Goal: Information Seeking & Learning: Learn about a topic

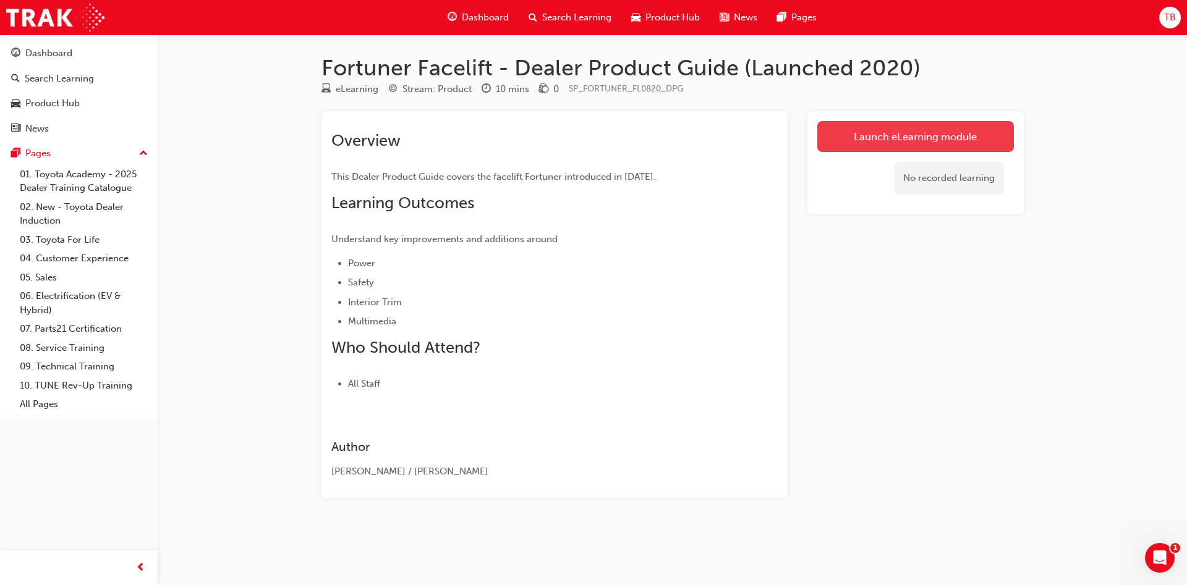
click at [938, 127] on link "Launch eLearning module" at bounding box center [915, 136] width 197 height 31
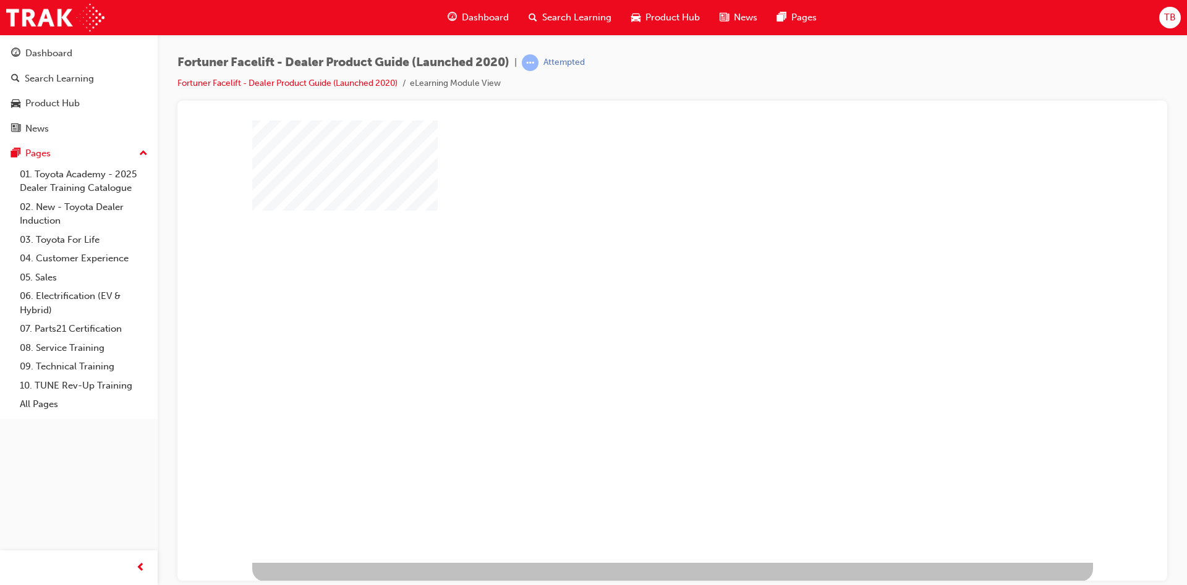
scroll to position [3, 0]
click at [637, 304] on div "play" at bounding box center [637, 304] width 0 height 0
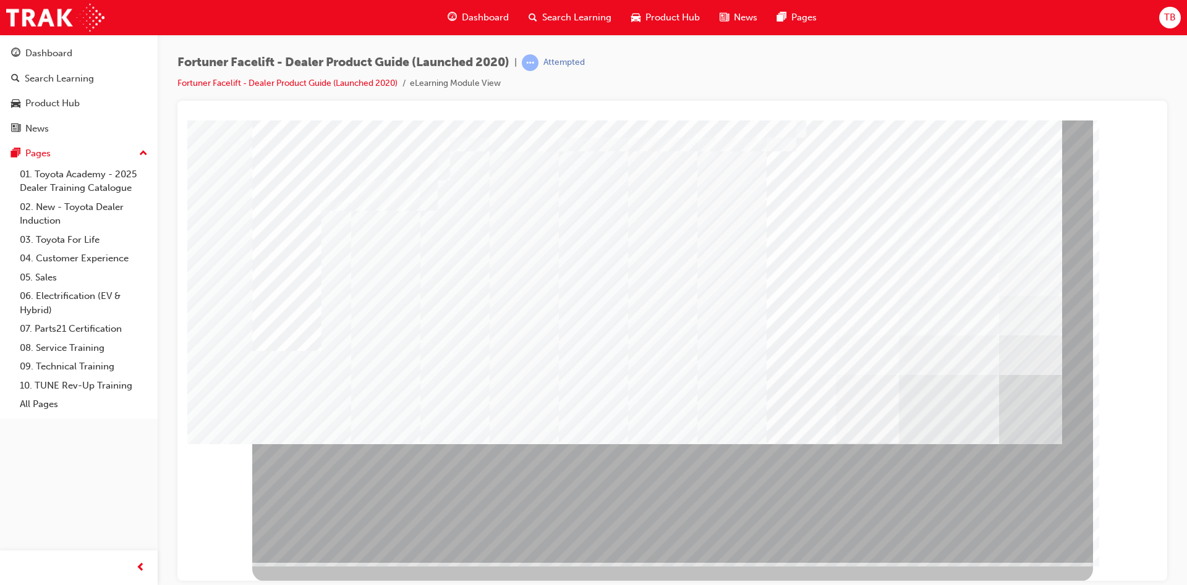
scroll to position [3, 0]
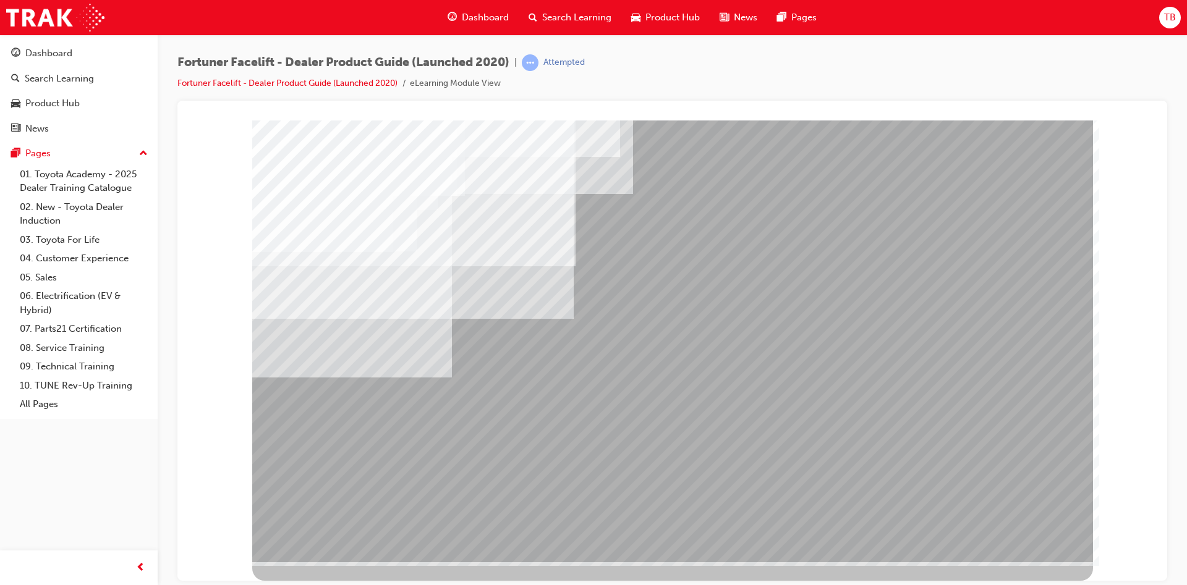
scroll to position [0, 0]
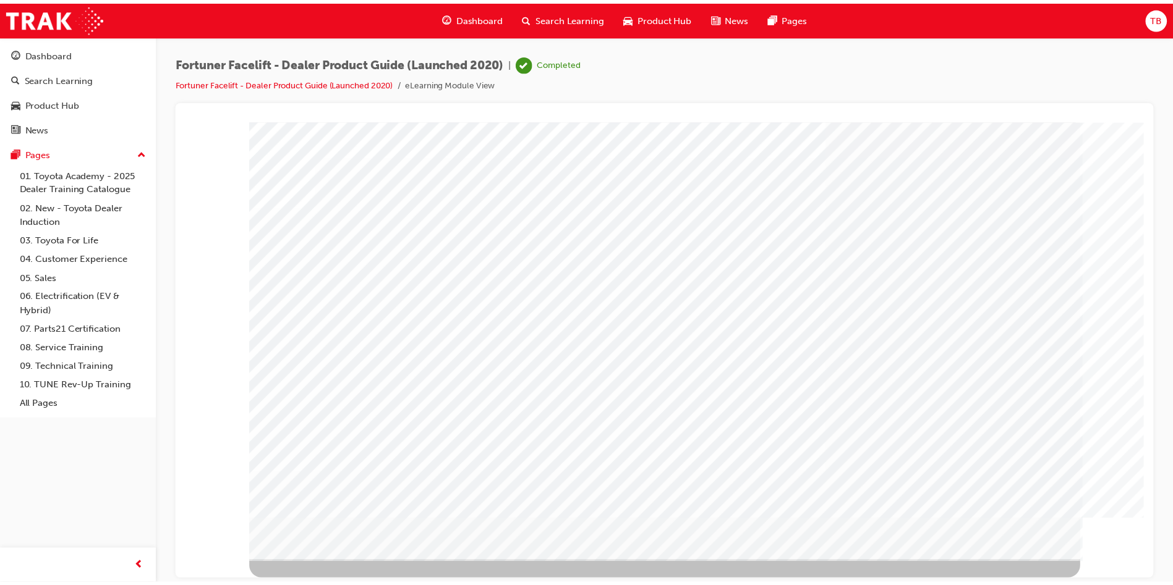
scroll to position [0, 0]
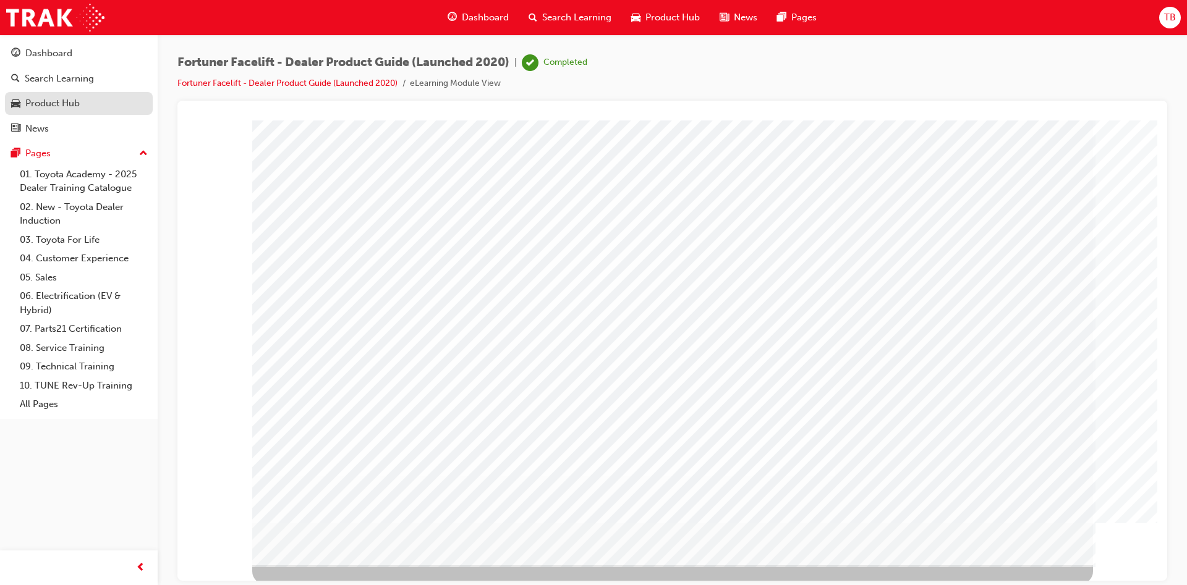
click at [56, 97] on div "Product Hub" at bounding box center [52, 103] width 54 height 14
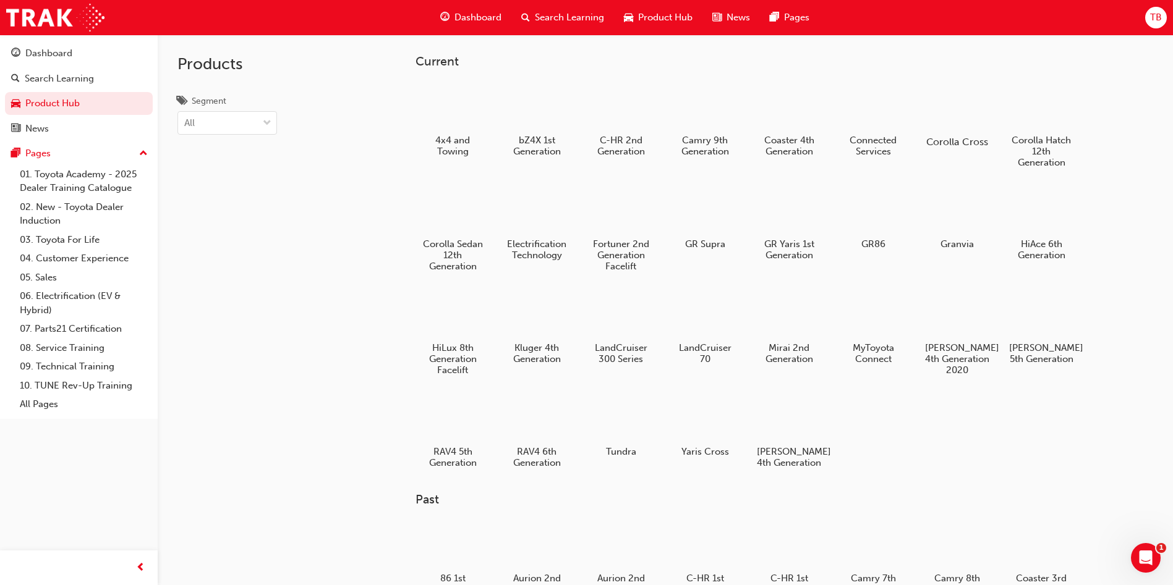
click at [976, 121] on div at bounding box center [957, 106] width 69 height 49
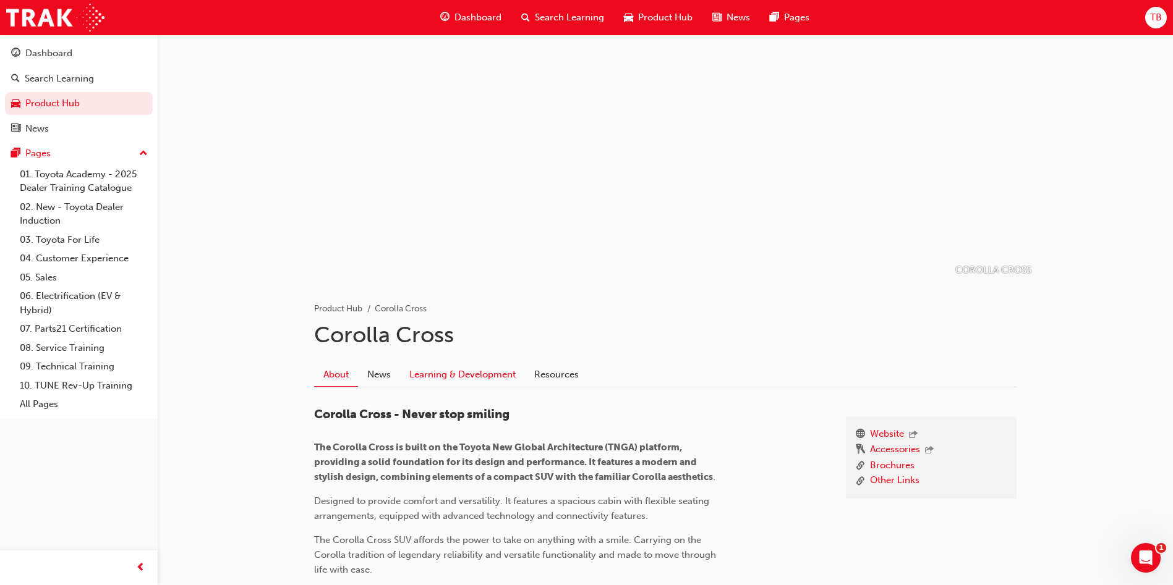
click at [469, 382] on link "Learning & Development" at bounding box center [462, 374] width 125 height 23
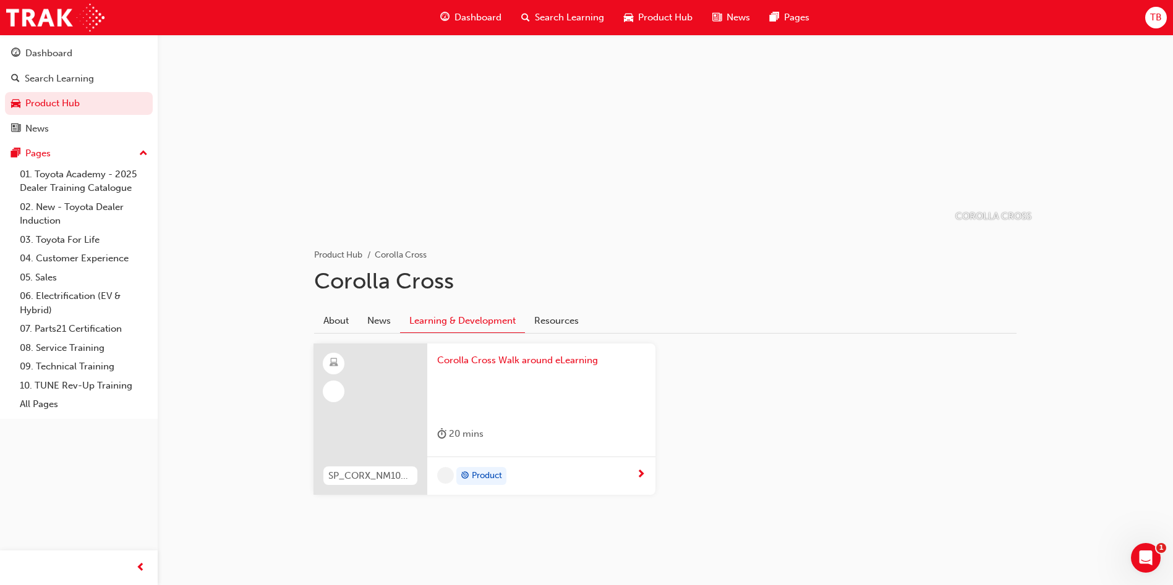
scroll to position [54, 0]
click at [536, 22] on span "Search Learning" at bounding box center [569, 18] width 69 height 14
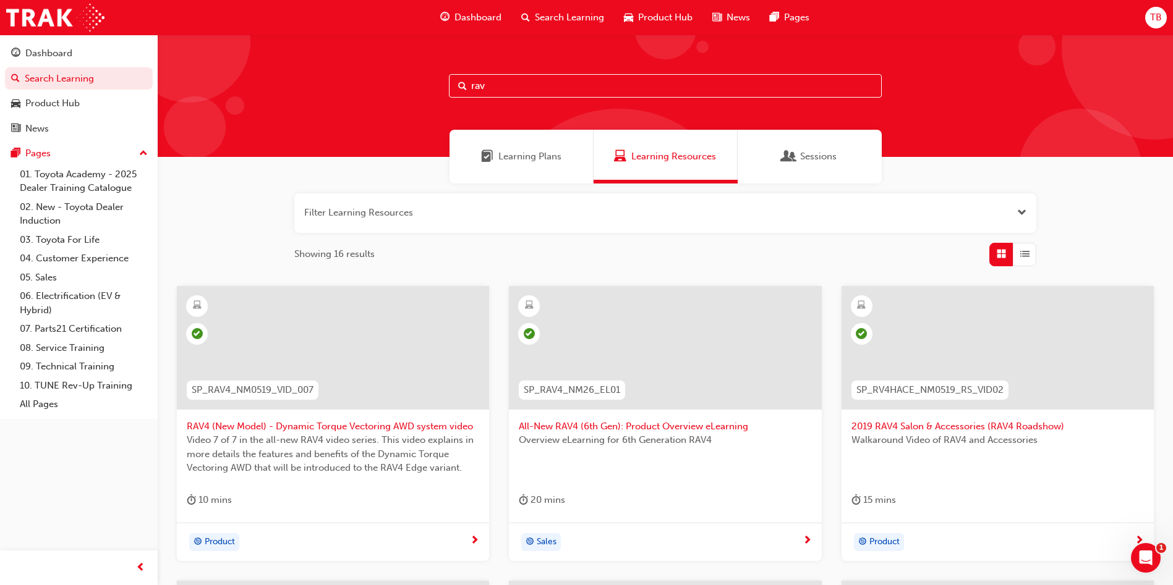
drag, startPoint x: 501, startPoint y: 87, endPoint x: 378, endPoint y: 91, distance: 123.1
click at [385, 98] on div "rav" at bounding box center [665, 96] width 1015 height 122
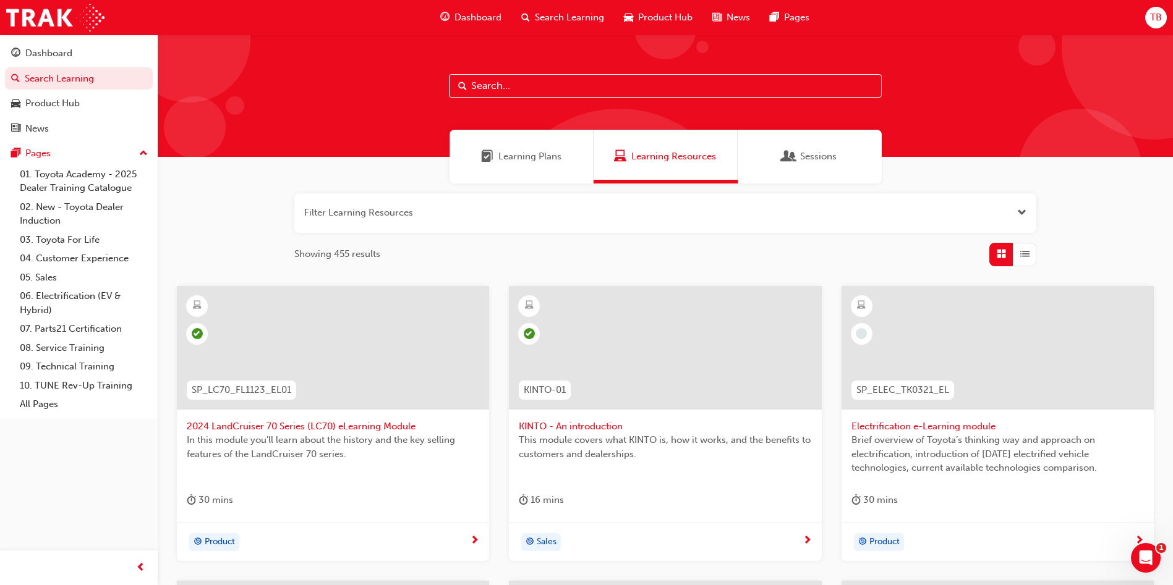
click at [550, 160] on span "Learning Plans" at bounding box center [529, 157] width 63 height 14
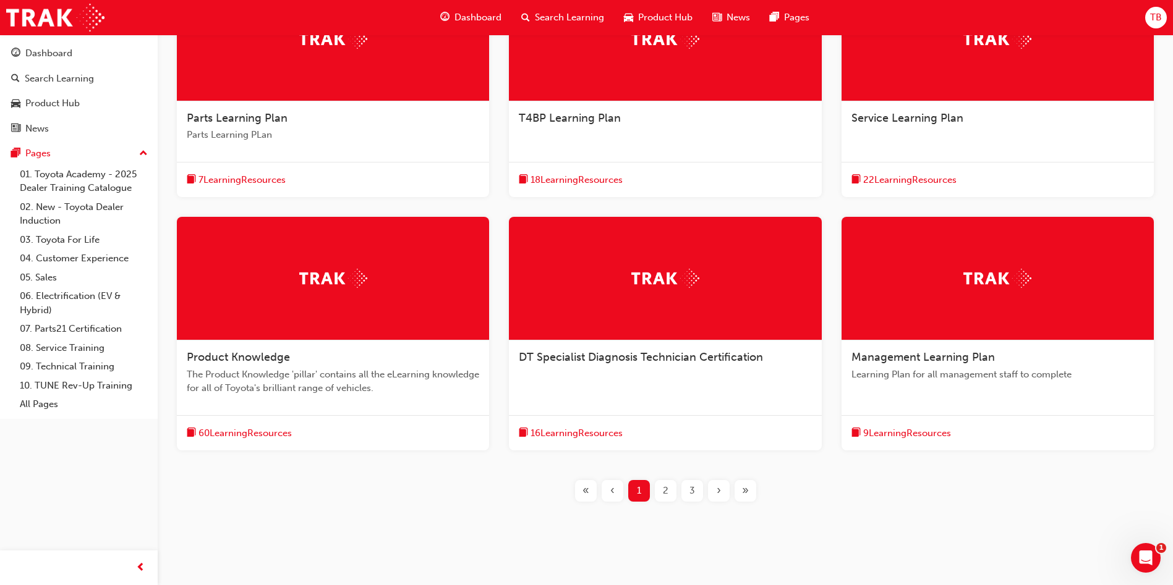
scroll to position [325, 0]
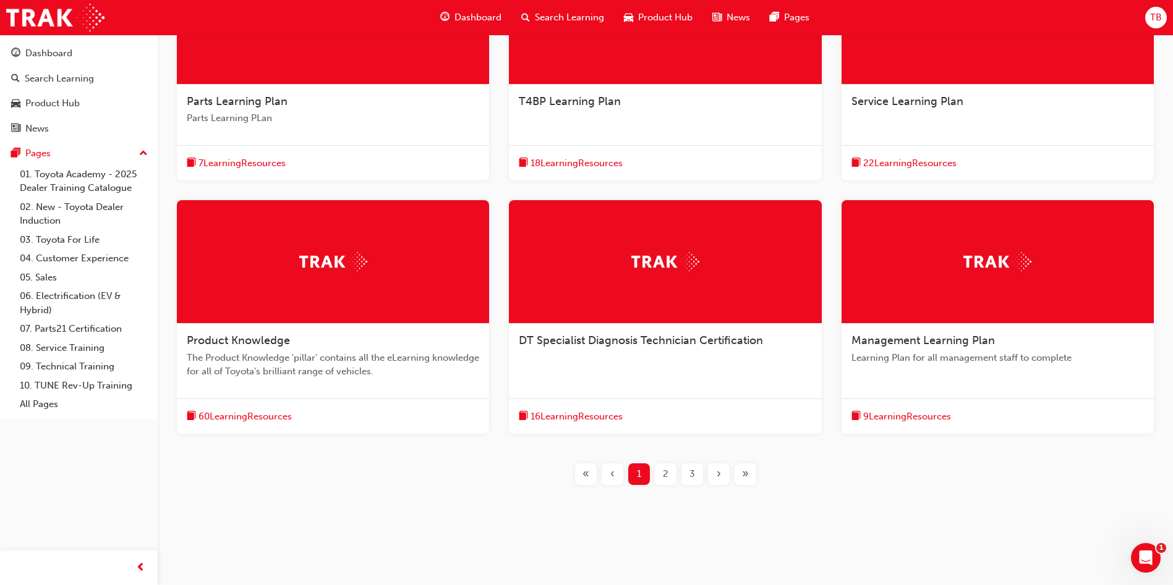
click at [269, 341] on span "Product Knowledge" at bounding box center [238, 341] width 103 height 14
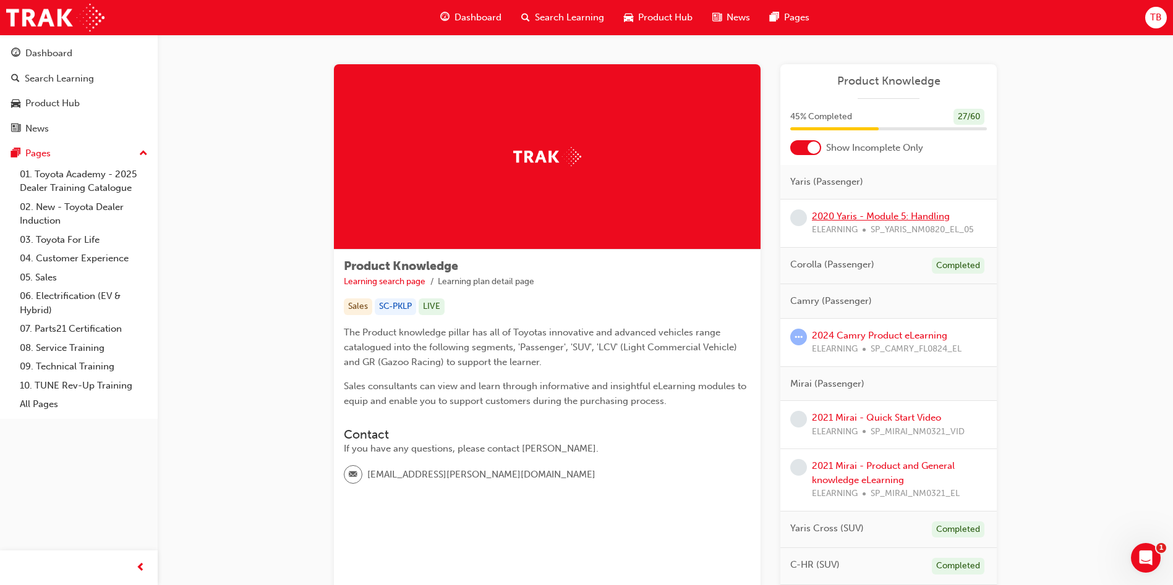
click at [876, 214] on link "2020 Yaris - Module 5: Handling" at bounding box center [881, 216] width 138 height 11
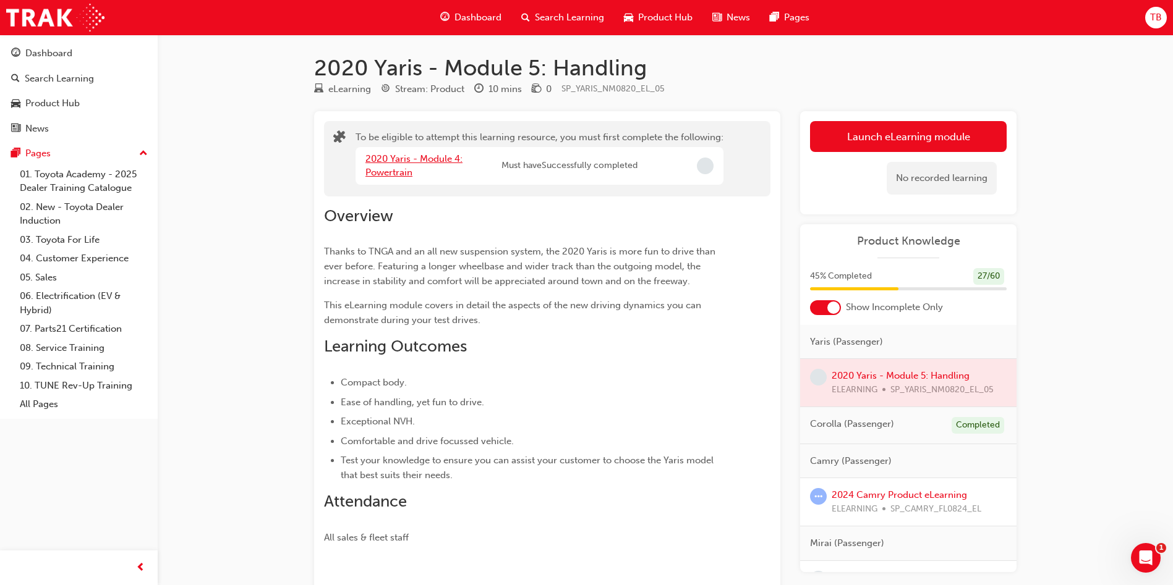
click at [430, 156] on link "2020 Yaris - Module 4: Powertrain" at bounding box center [413, 165] width 97 height 25
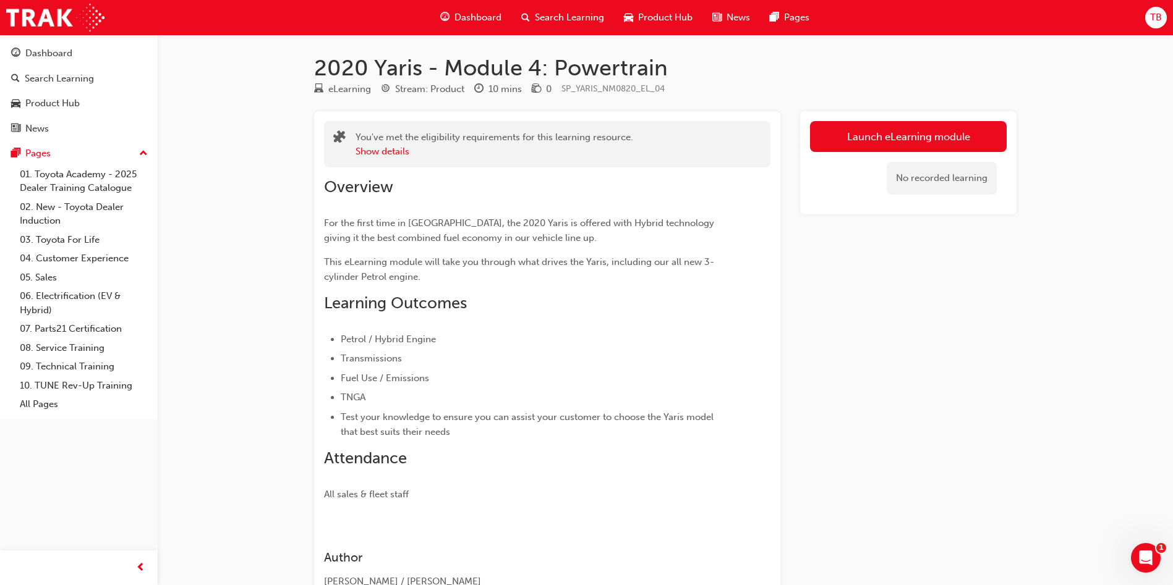
click at [974, 143] on link "Launch eLearning module" at bounding box center [908, 136] width 197 height 31
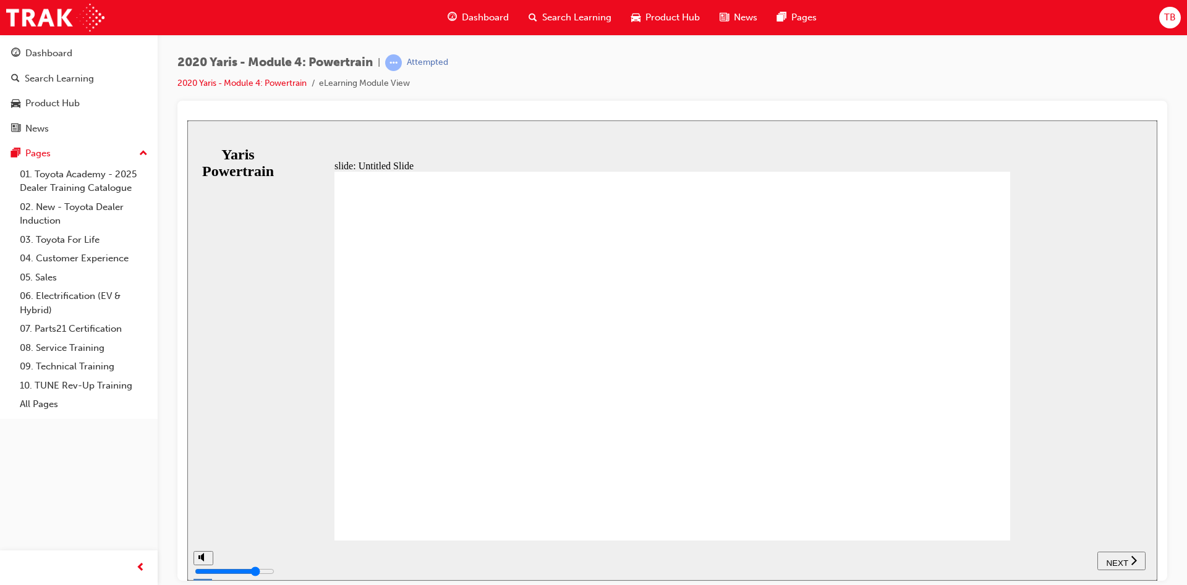
click at [1126, 559] on span "NEXT" at bounding box center [1117, 562] width 22 height 9
click at [1131, 565] on icon "next" at bounding box center [1134, 560] width 6 height 11
click at [1131, 565] on span "NEXT" at bounding box center [1123, 562] width 22 height 9
drag, startPoint x: 1134, startPoint y: 562, endPoint x: 1146, endPoint y: 547, distance: 18.9
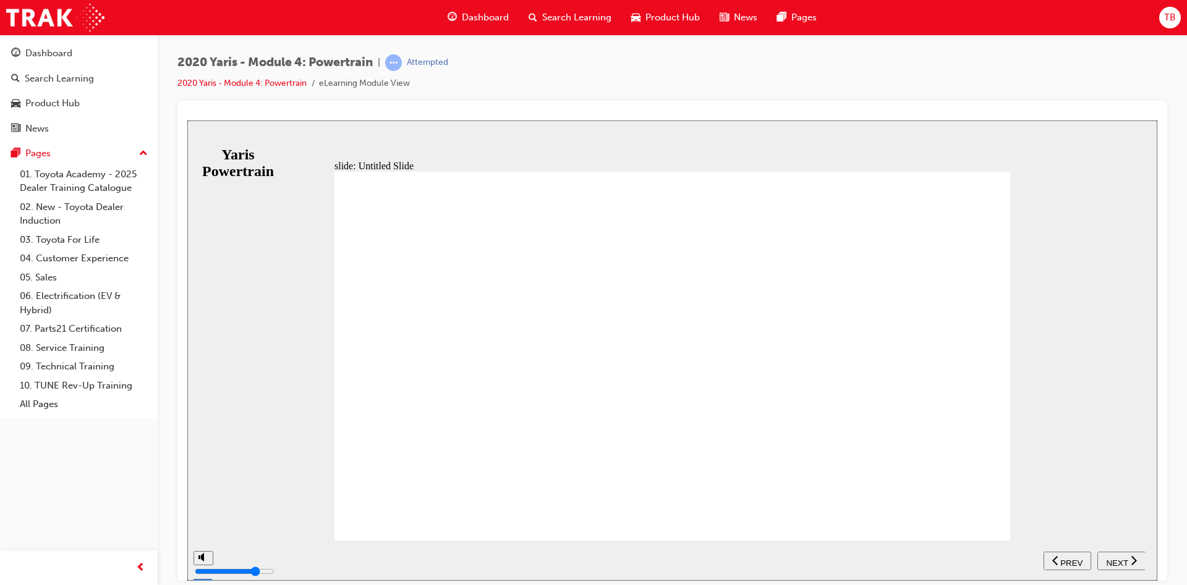
click at [1135, 560] on icon "next" at bounding box center [1134, 560] width 6 height 11
click at [1068, 568] on button "PREV" at bounding box center [1068, 560] width 48 height 19
click at [1131, 561] on icon "next" at bounding box center [1134, 560] width 6 height 11
click at [1079, 559] on span "PREV" at bounding box center [1071, 562] width 22 height 9
click at [1136, 561] on icon "next" at bounding box center [1134, 559] width 6 height 9
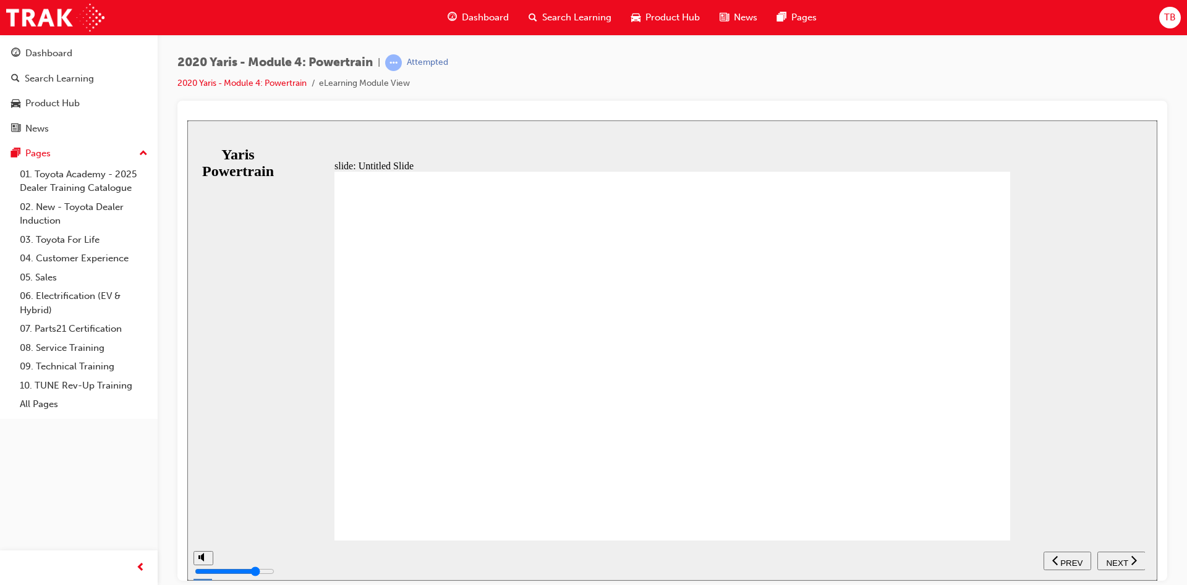
click at [1079, 561] on span "PREV" at bounding box center [1071, 562] width 22 height 9
click at [1141, 564] on div "NEXT" at bounding box center [1121, 561] width 38 height 13
click at [1139, 561] on div "NEXT" at bounding box center [1121, 561] width 38 height 13
click at [1139, 566] on div "NEXT" at bounding box center [1121, 561] width 38 height 13
click at [1061, 560] on div "PREV" at bounding box center [1067, 561] width 38 height 13
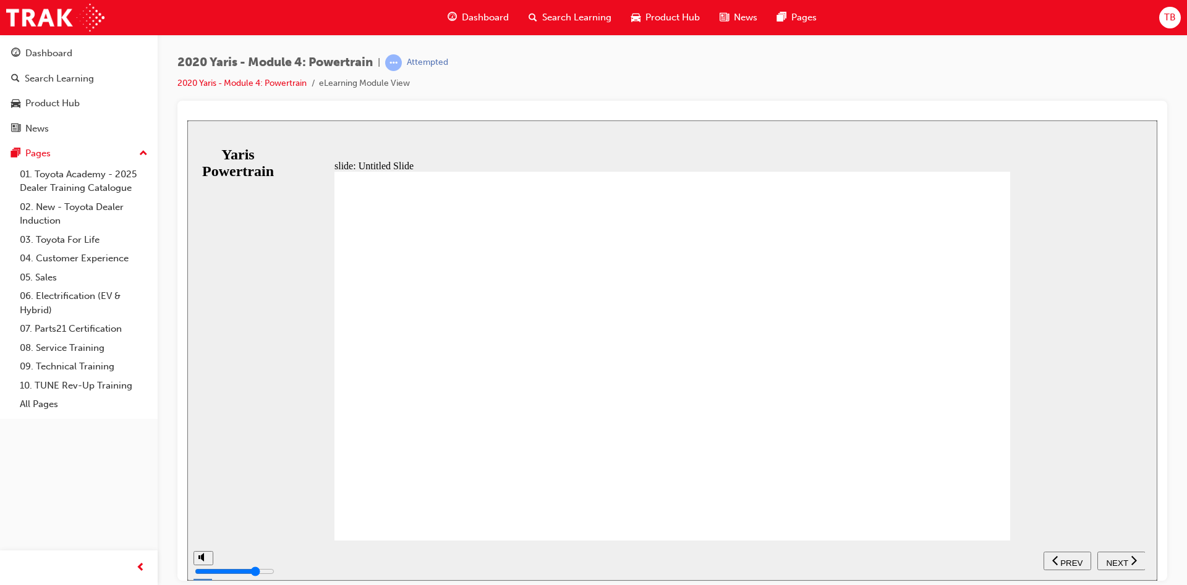
click at [1132, 556] on icon "next" at bounding box center [1134, 560] width 6 height 11
click at [1141, 561] on div "NEXT" at bounding box center [1121, 561] width 38 height 13
click at [1142, 561] on icon "next" at bounding box center [1140, 559] width 6 height 9
click at [1147, 559] on section "SUBMIT NEXT PREV" at bounding box center [672, 560] width 970 height 40
click at [1137, 564] on div "NEXT" at bounding box center [1121, 561] width 38 height 13
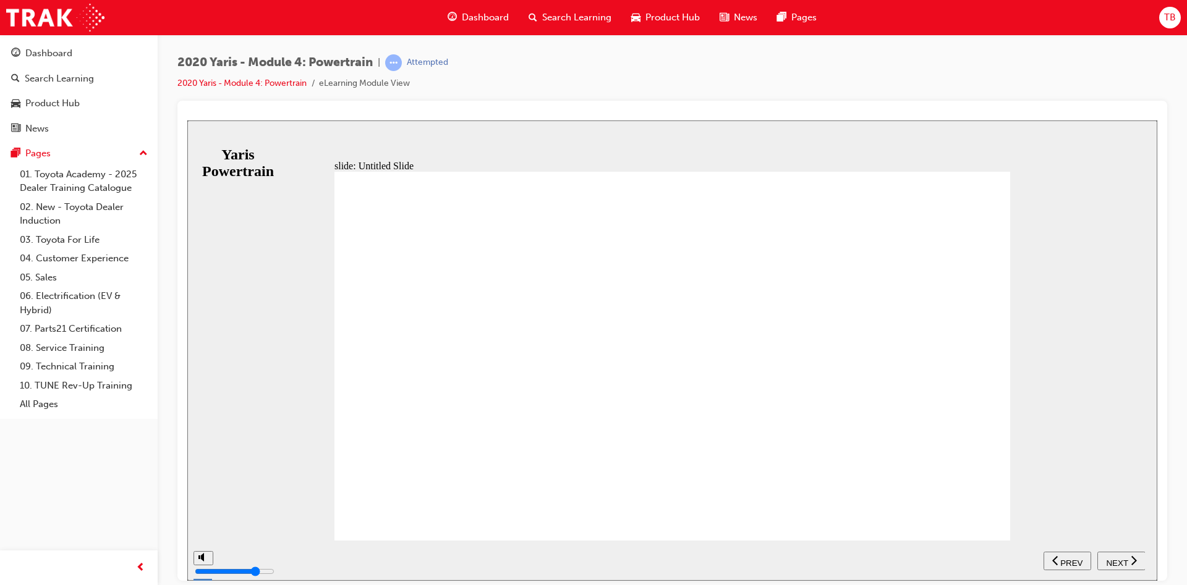
click at [1137, 564] on div "NEXT" at bounding box center [1121, 561] width 38 height 13
